Goal: Information Seeking & Learning: Learn about a topic

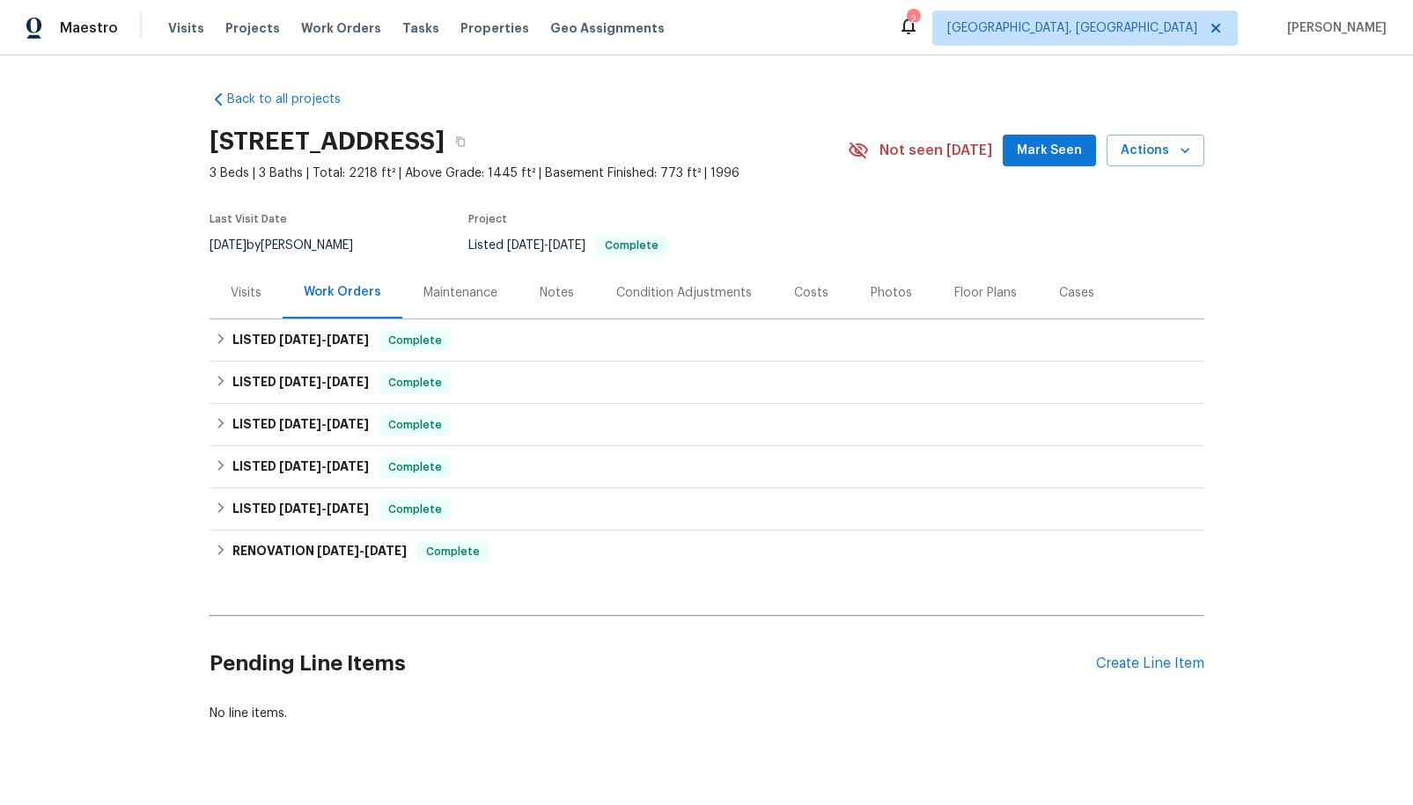
click at [878, 293] on div "Photos" at bounding box center [890, 293] width 41 height 18
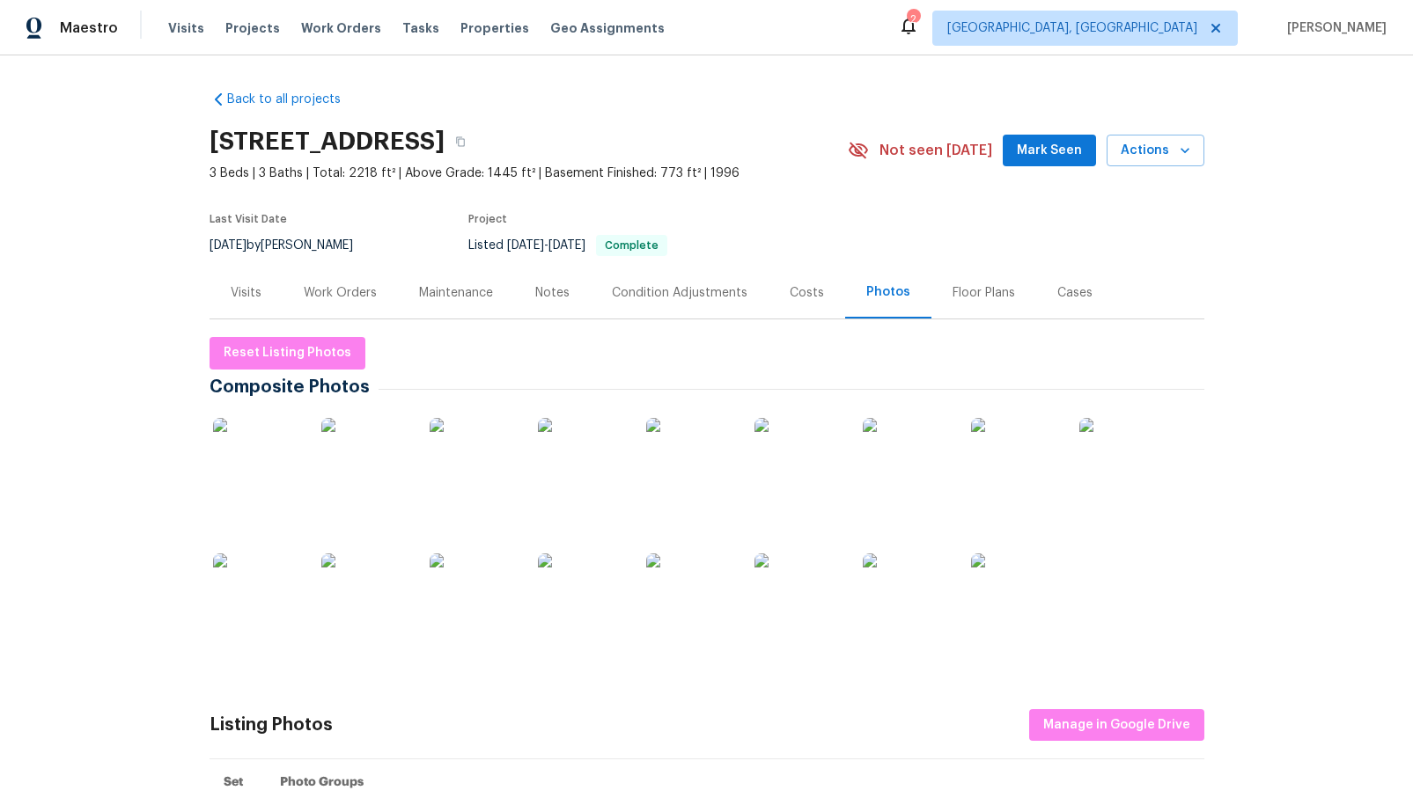
click at [680, 610] on img at bounding box center [690, 598] width 88 height 88
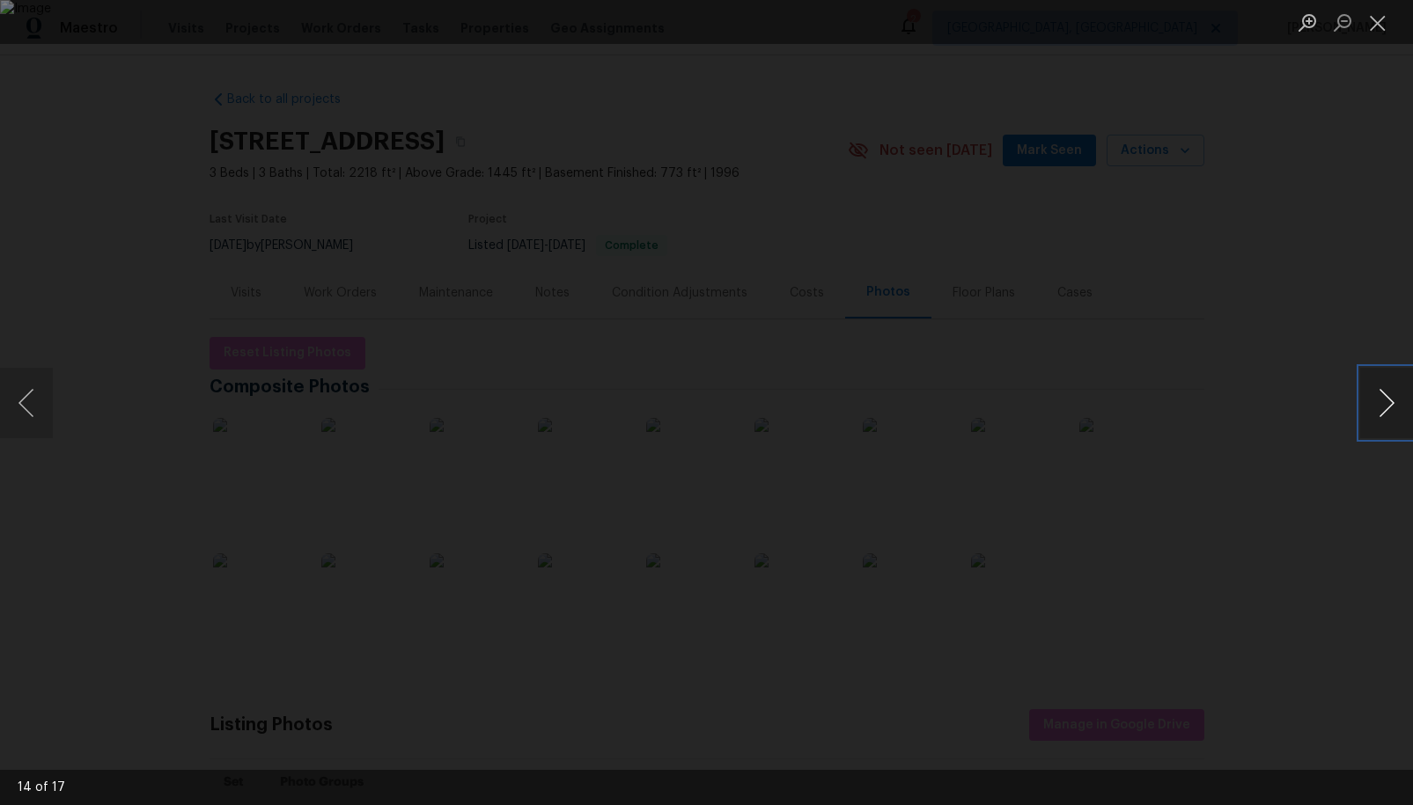
click at [1386, 404] on button "Next image" at bounding box center [1386, 403] width 53 height 70
click at [1381, 402] on button "Next image" at bounding box center [1386, 403] width 53 height 70
click at [1378, 31] on button "Close lightbox" at bounding box center [1377, 22] width 35 height 31
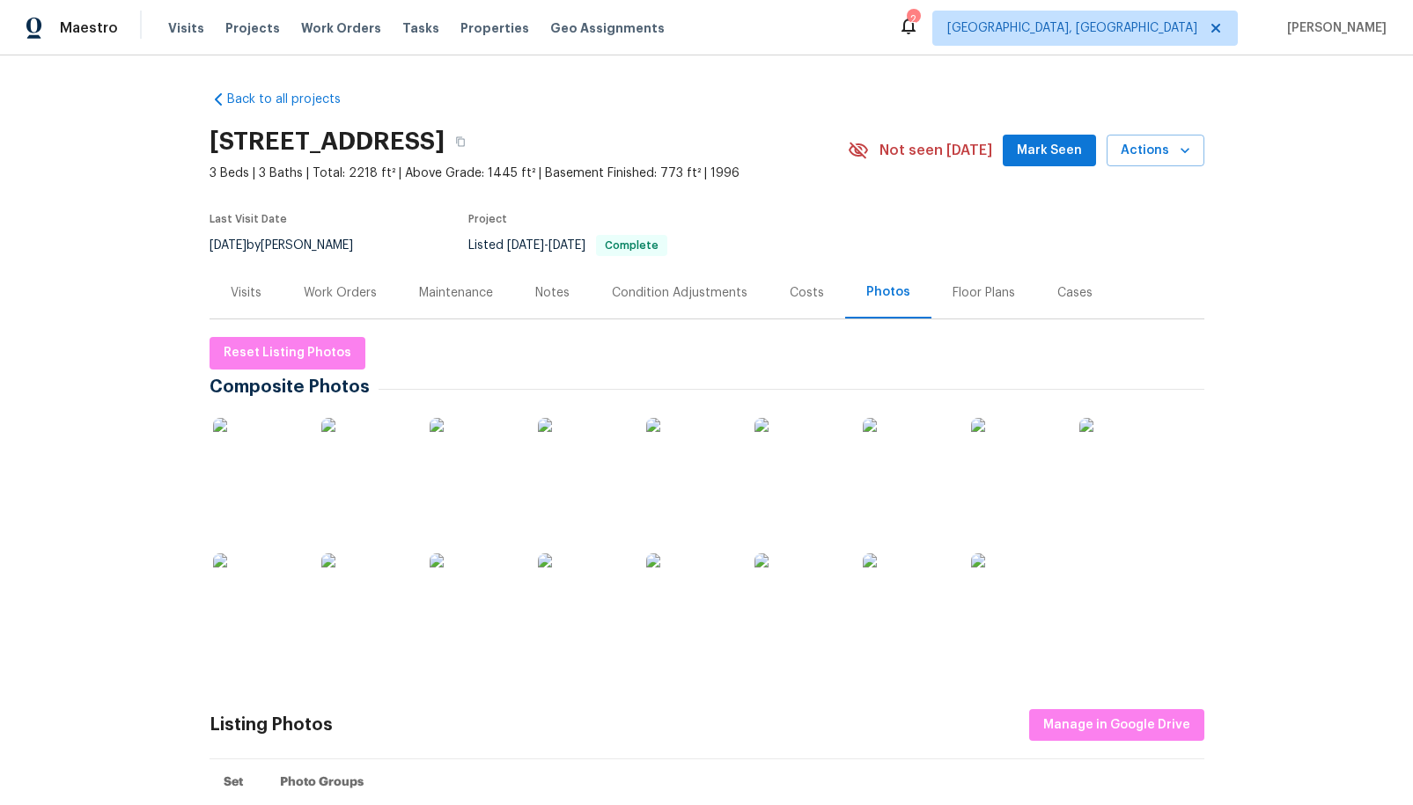
click at [672, 591] on img at bounding box center [690, 598] width 88 height 88
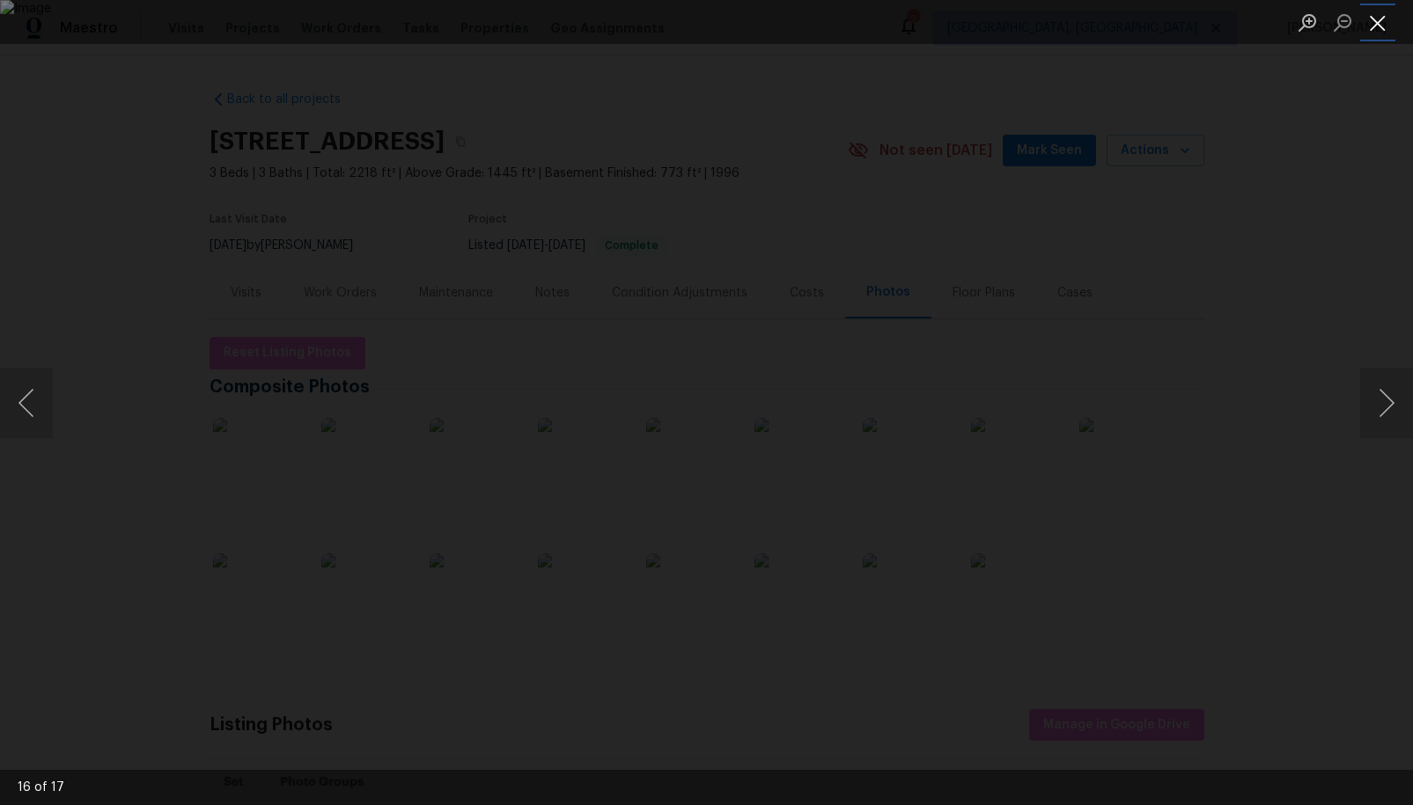
click at [1378, 30] on button "Close lightbox" at bounding box center [1377, 22] width 35 height 31
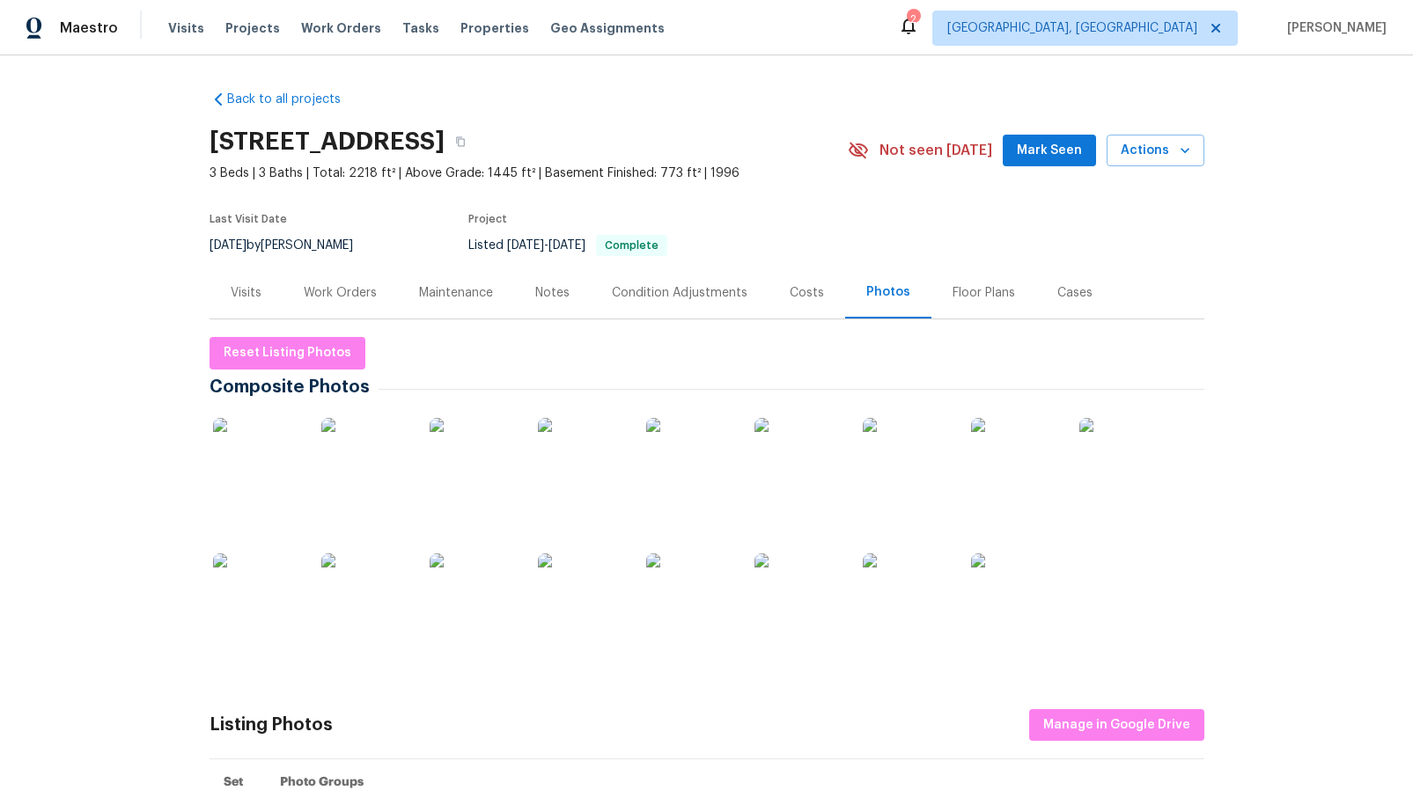
click at [691, 608] on img at bounding box center [690, 598] width 88 height 88
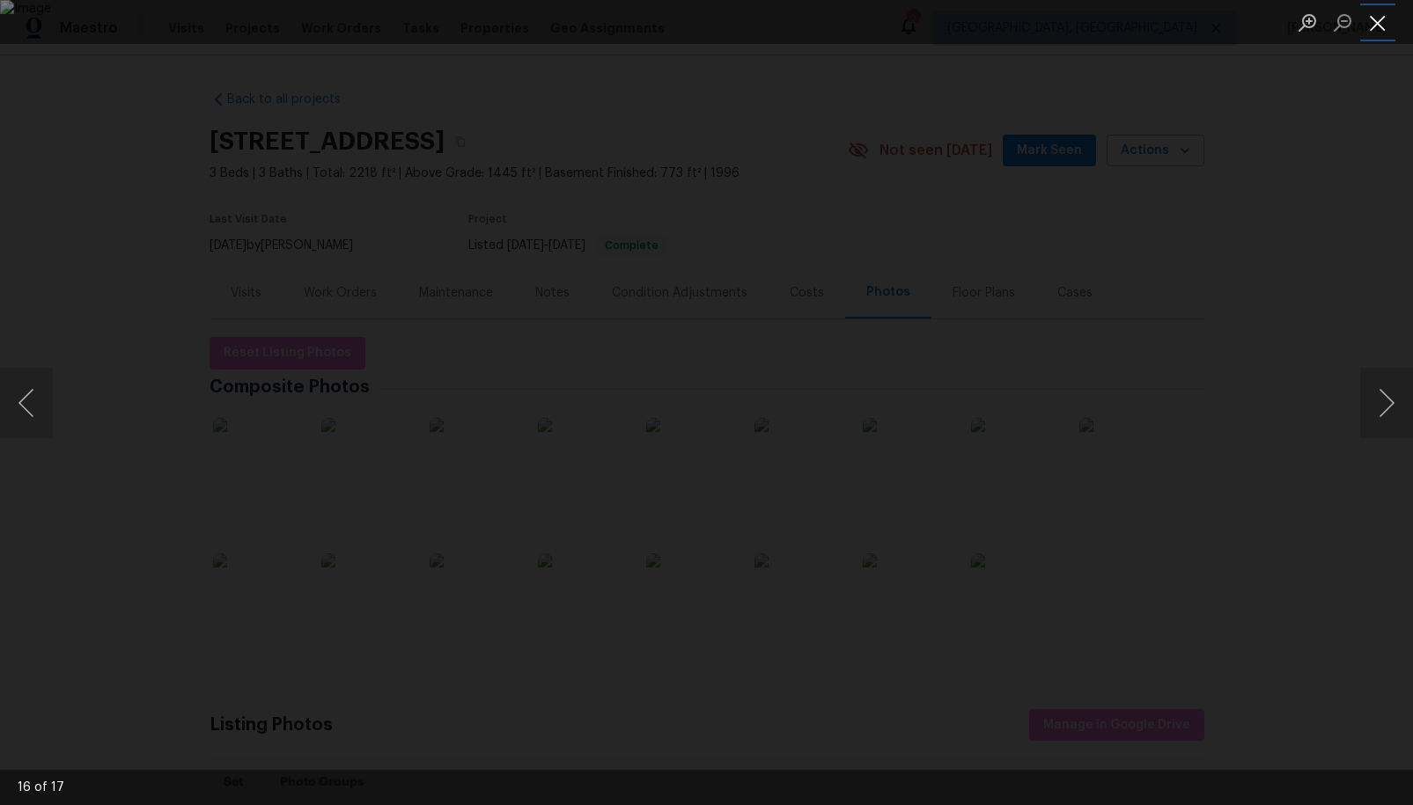
click at [1373, 26] on button "Close lightbox" at bounding box center [1377, 22] width 35 height 31
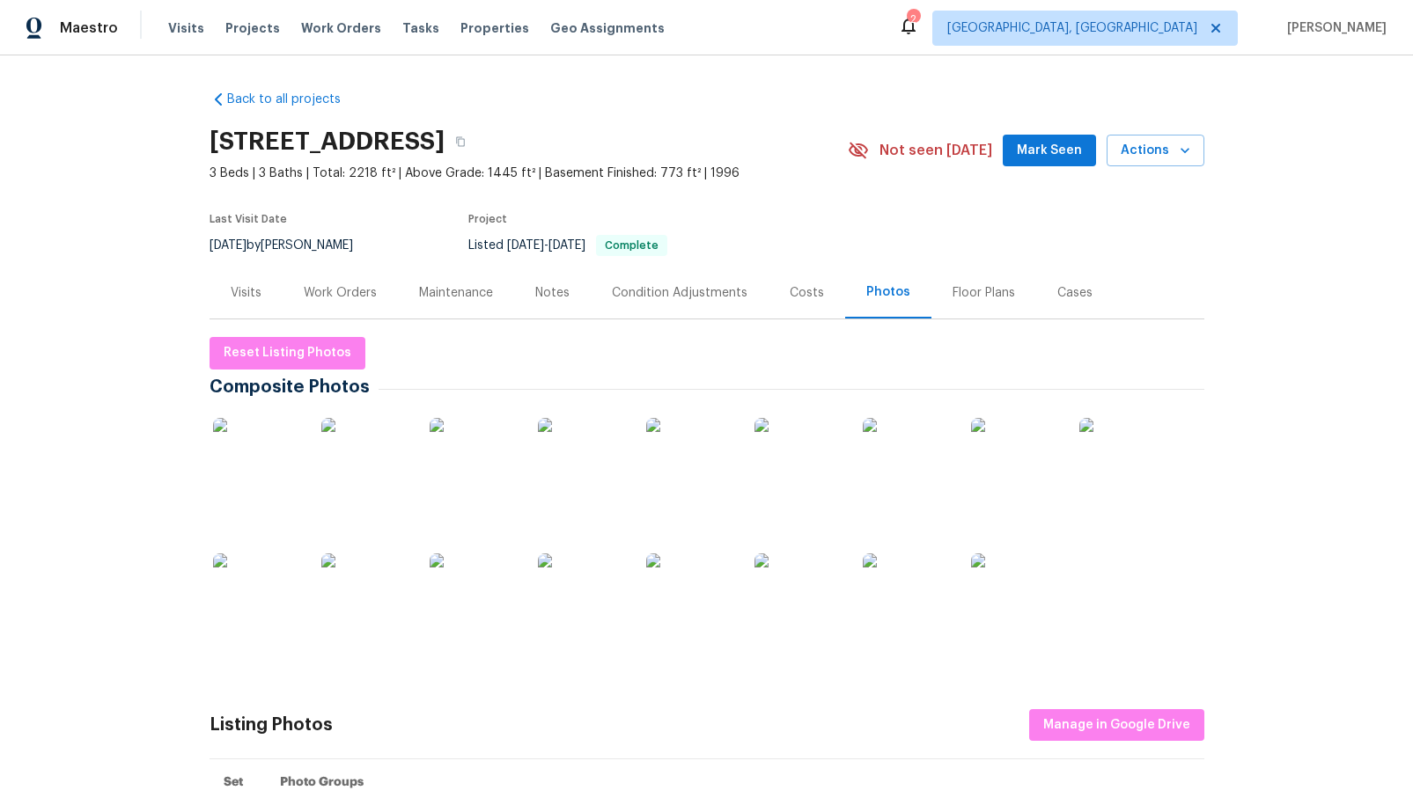
click at [248, 459] on img at bounding box center [257, 462] width 88 height 88
